Goal: Navigation & Orientation: Understand site structure

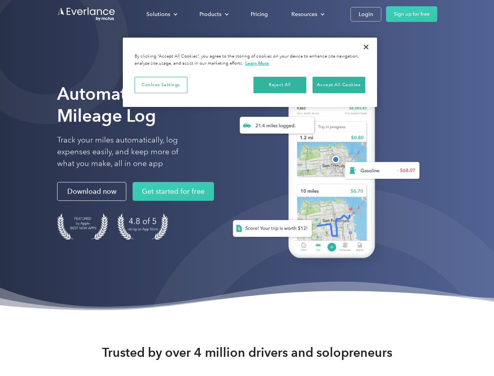
click at [162, 14] on div "Solutions" at bounding box center [158, 14] width 24 height 10
click at [213, 14] on div "Products" at bounding box center [211, 14] width 22 height 10
click at [307, 14] on div "Resources" at bounding box center [305, 14] width 26 height 10
click at [161, 85] on button "Cookies Settings" at bounding box center [161, 85] width 53 height 16
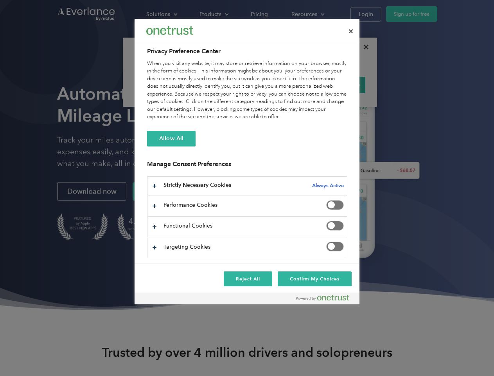
click at [280, 85] on div "When you visit any website, it may store or retrieve information on your browse…" at bounding box center [247, 90] width 200 height 61
click at [339, 85] on div "When you visit any website, it may store or retrieve information on your browse…" at bounding box center [247, 90] width 200 height 61
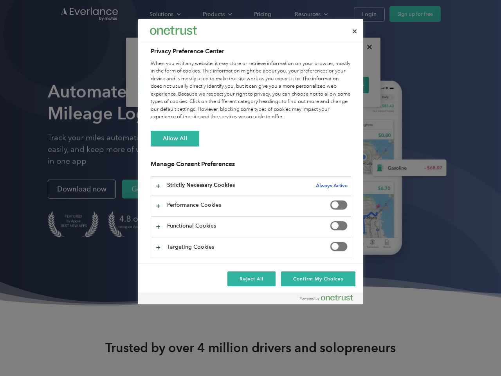
click at [366, 47] on div at bounding box center [250, 188] width 501 height 376
